Goal: Navigation & Orientation: Find specific page/section

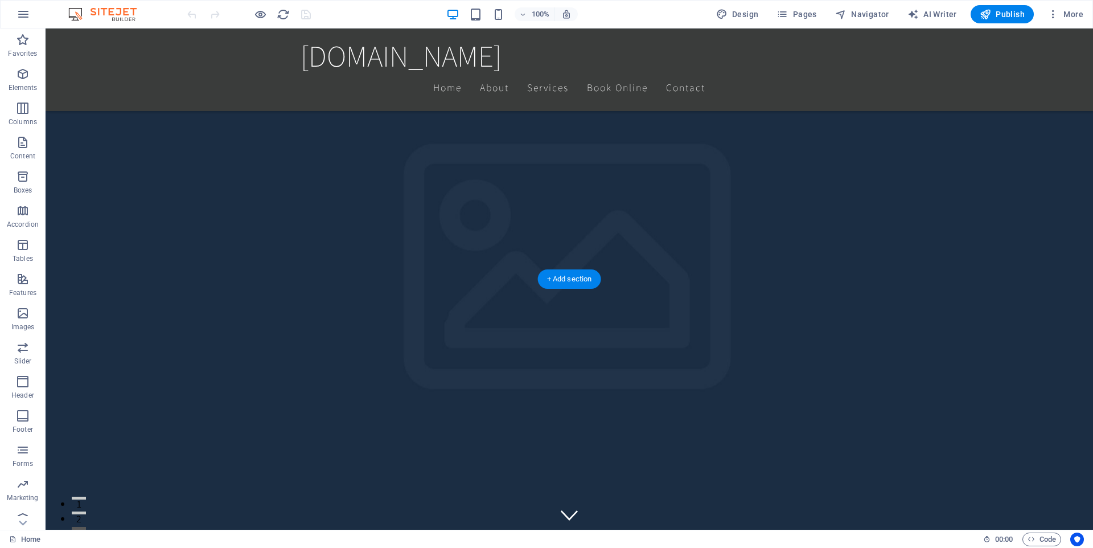
scroll to position [242, 0]
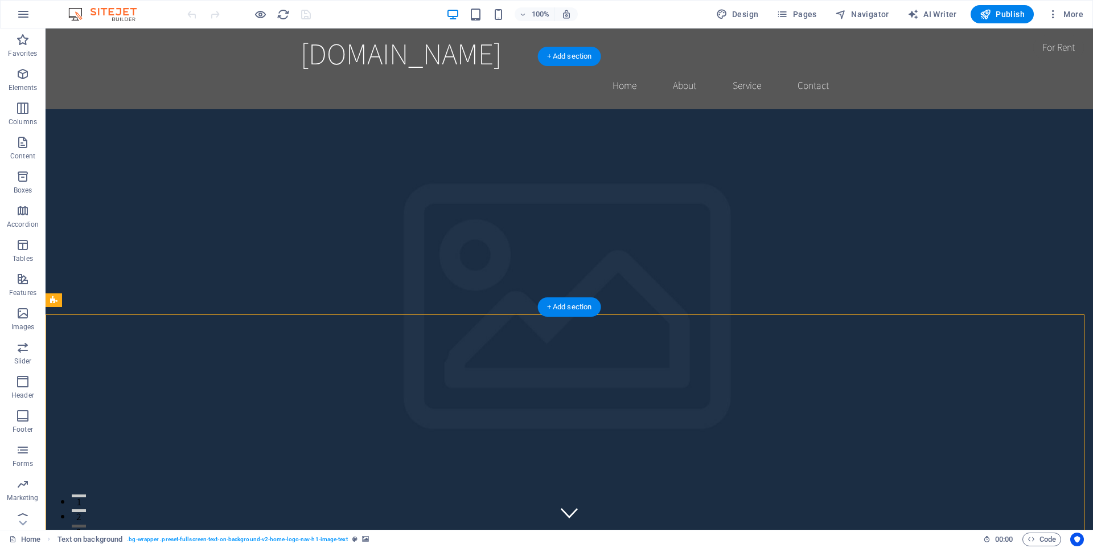
scroll to position [0, 0]
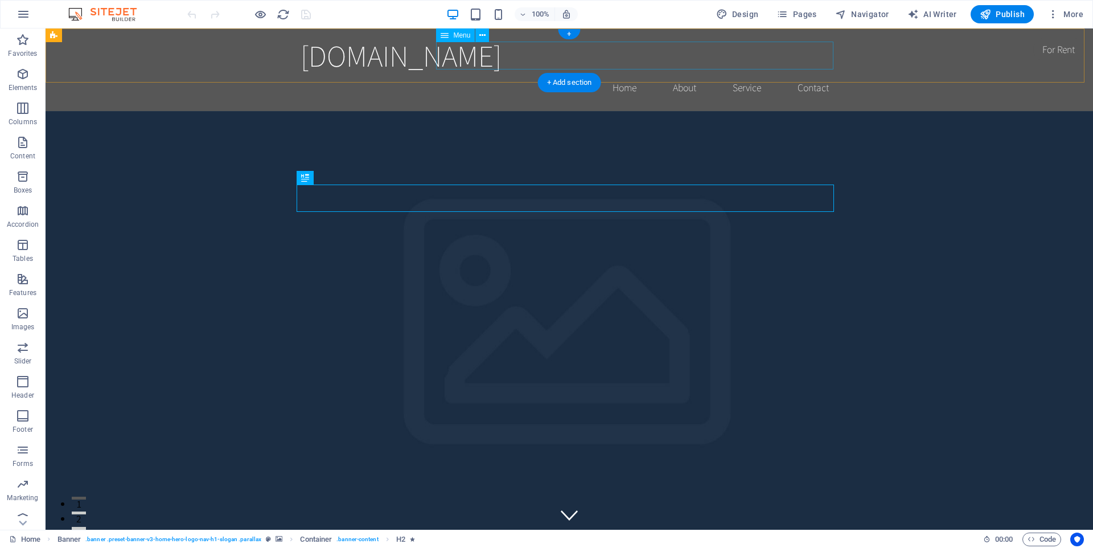
click at [622, 73] on nav "Home About Service Contact" at bounding box center [569, 87] width 537 height 28
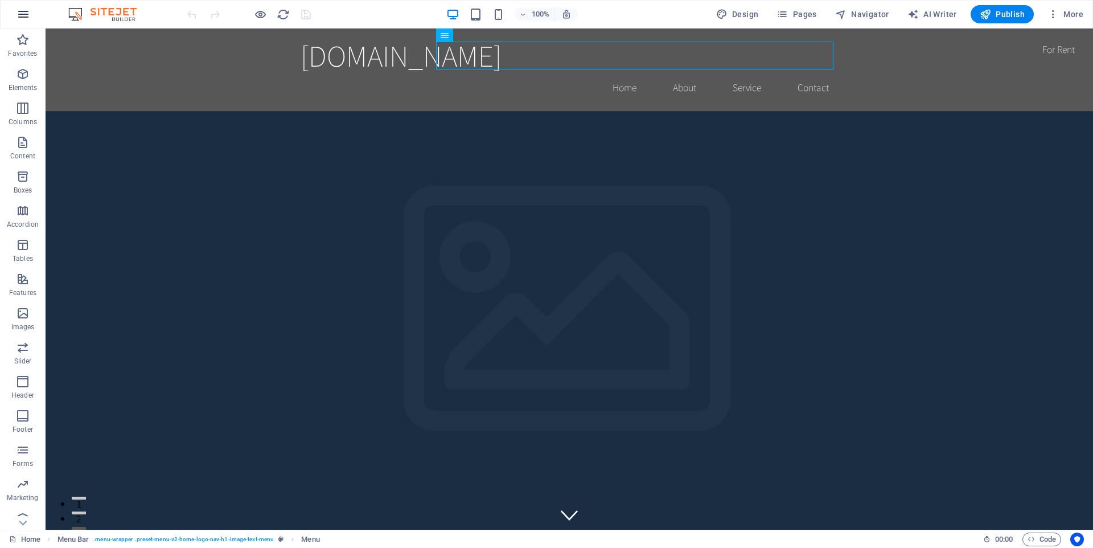
click at [30, 11] on button "button" at bounding box center [23, 14] width 27 height 27
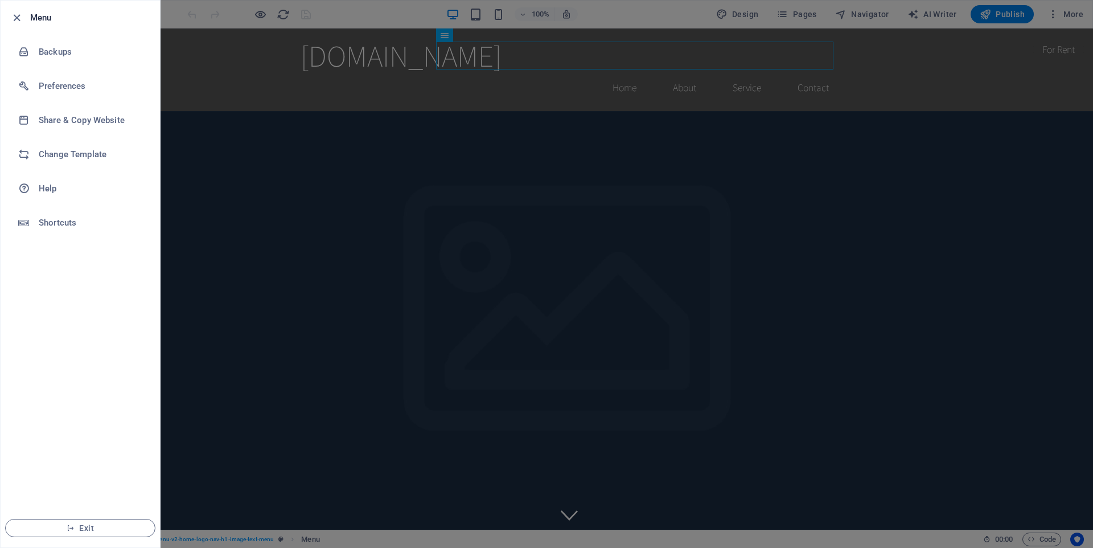
click at [252, 129] on div at bounding box center [546, 274] width 1093 height 548
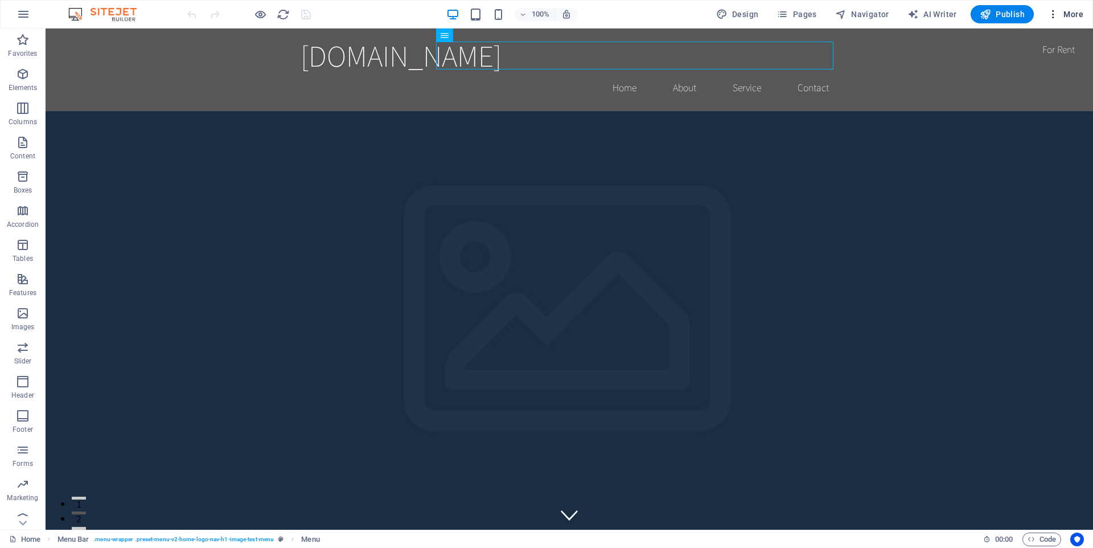
click at [1050, 15] on icon "button" at bounding box center [1052, 14] width 11 height 11
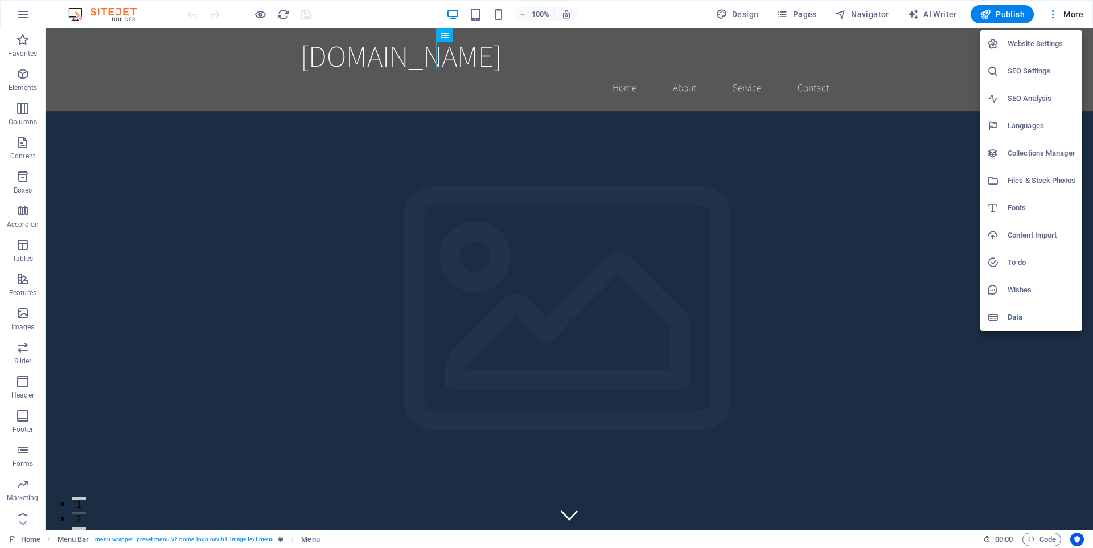
click at [26, 76] on div at bounding box center [546, 274] width 1093 height 548
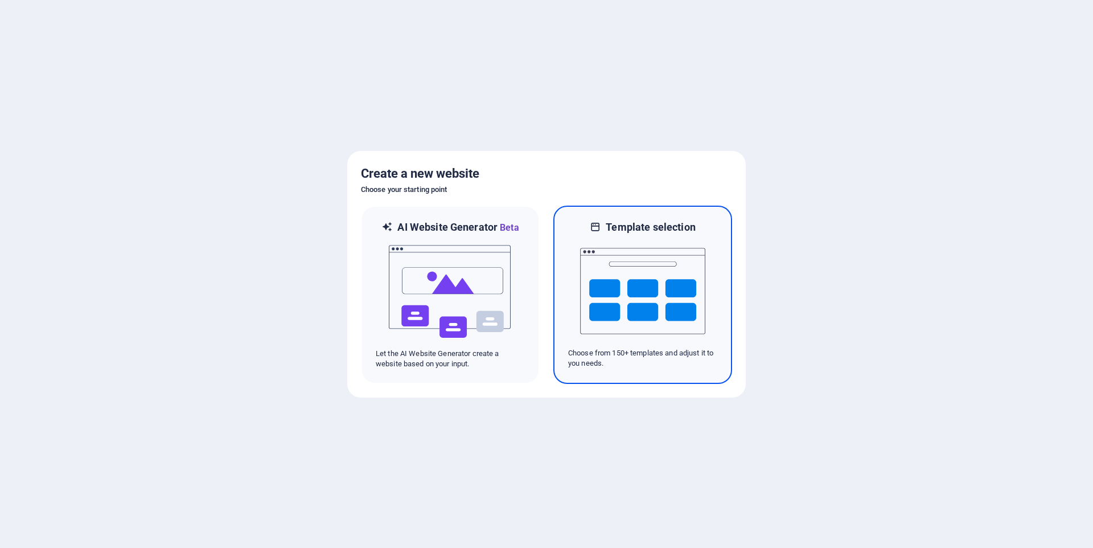
click at [614, 251] on img at bounding box center [642, 291] width 125 height 114
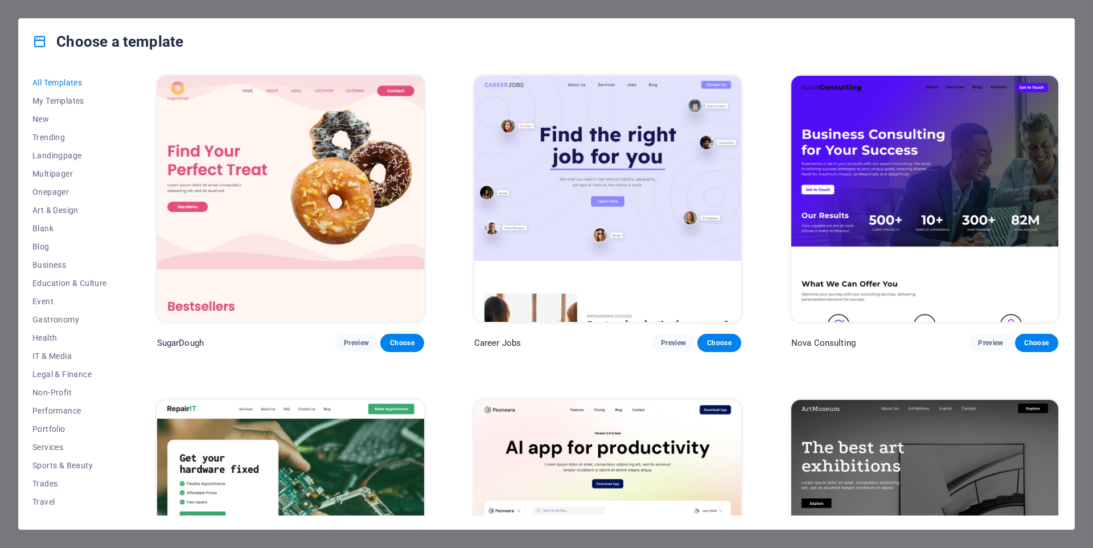
click at [1050, 9] on div "Choose a template All Templates My Templates New Trending Landingpage Multipage…" at bounding box center [546, 274] width 1093 height 548
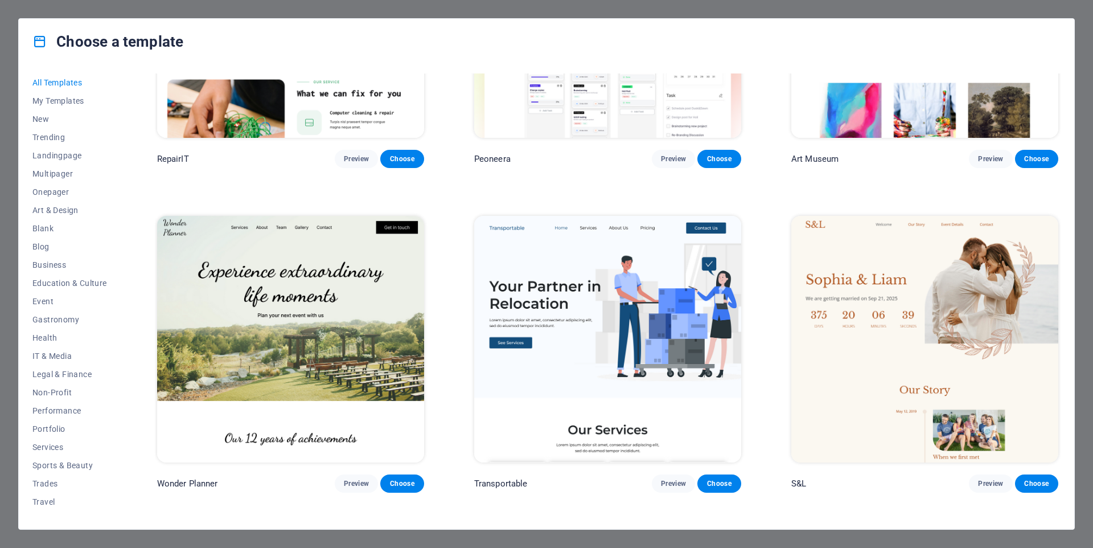
scroll to position [530, 0]
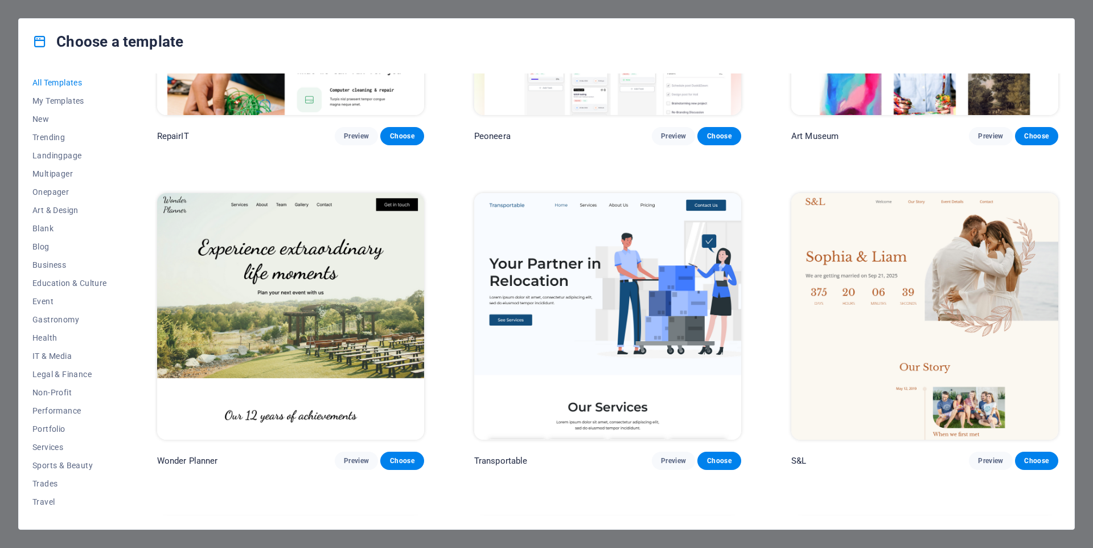
click at [69, 12] on div "Choose a template All Templates My Templates New Trending Landingpage Multipage…" at bounding box center [546, 274] width 1093 height 548
